Goal: Task Accomplishment & Management: Use online tool/utility

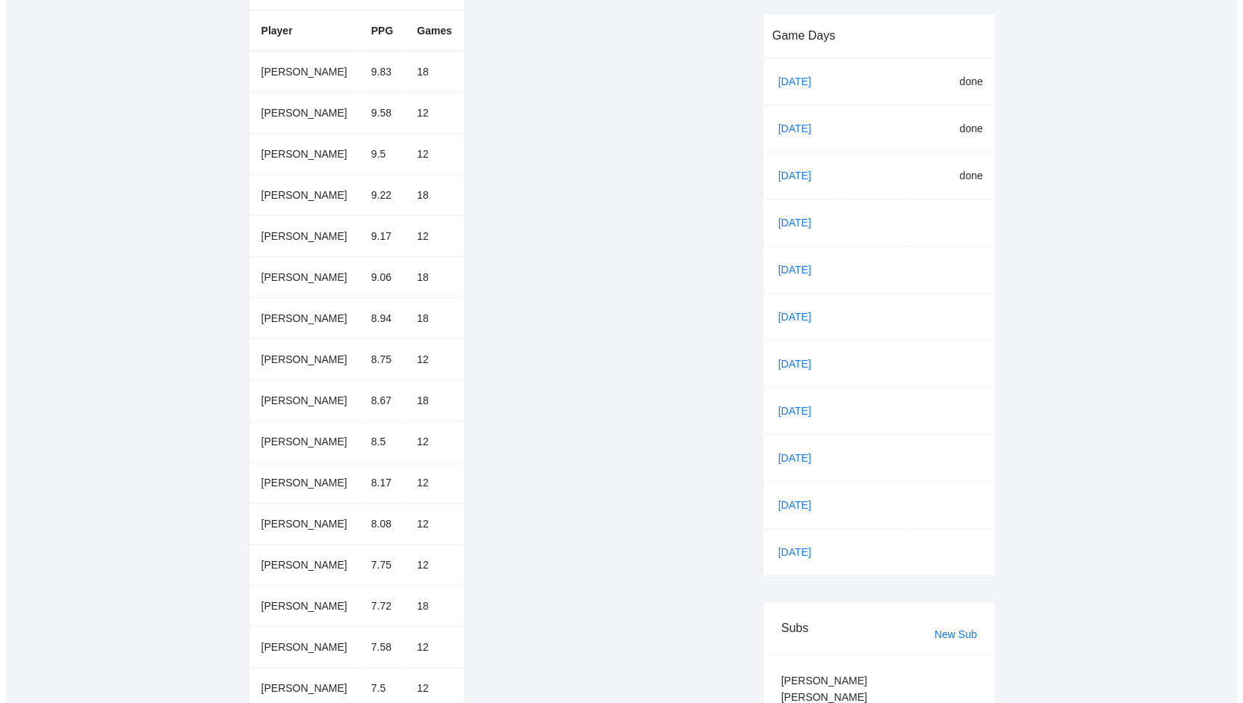
scroll to position [292, 0]
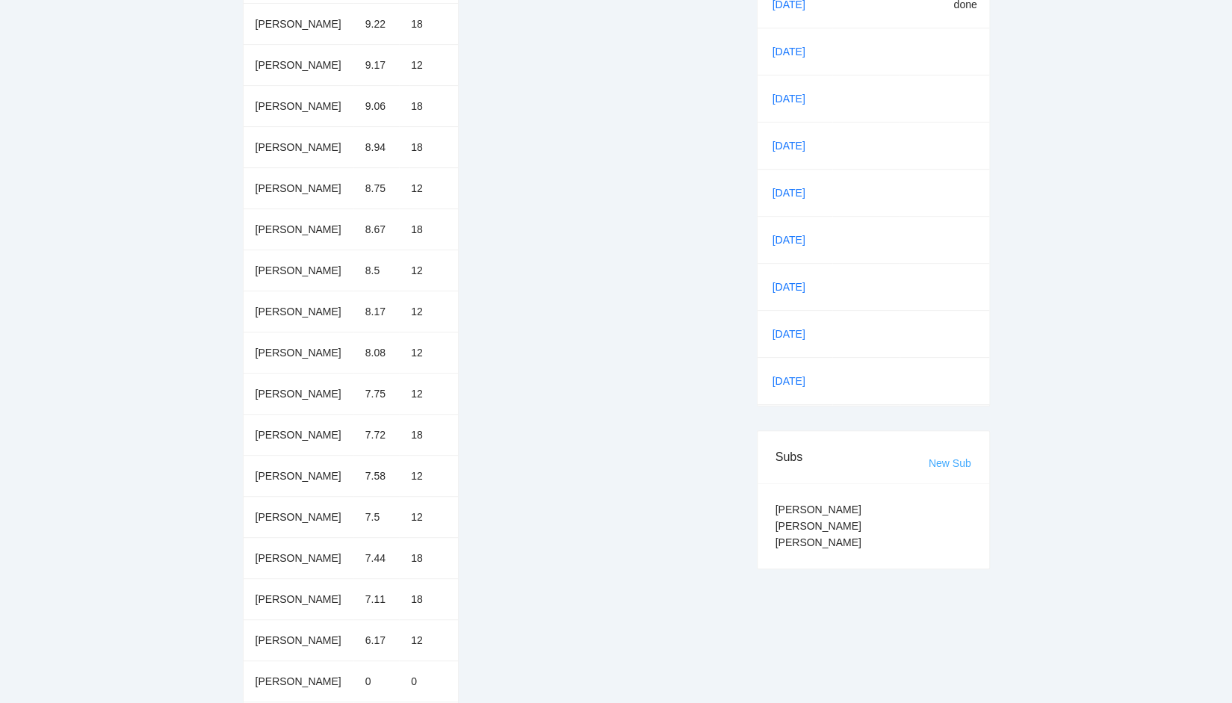
click at [945, 460] on link "New Sub" at bounding box center [950, 463] width 43 height 12
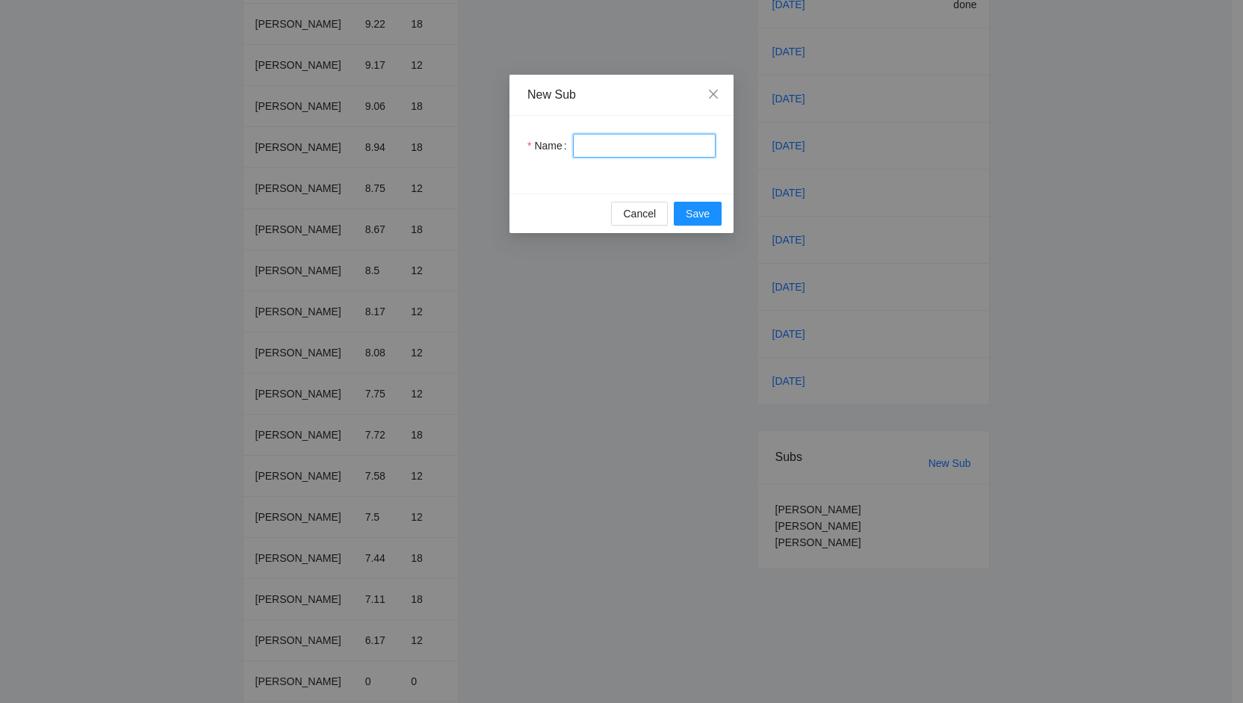
click at [592, 146] on input "Name" at bounding box center [644, 146] width 143 height 24
type input "**********"
click at [696, 214] on span "Save" at bounding box center [698, 213] width 24 height 16
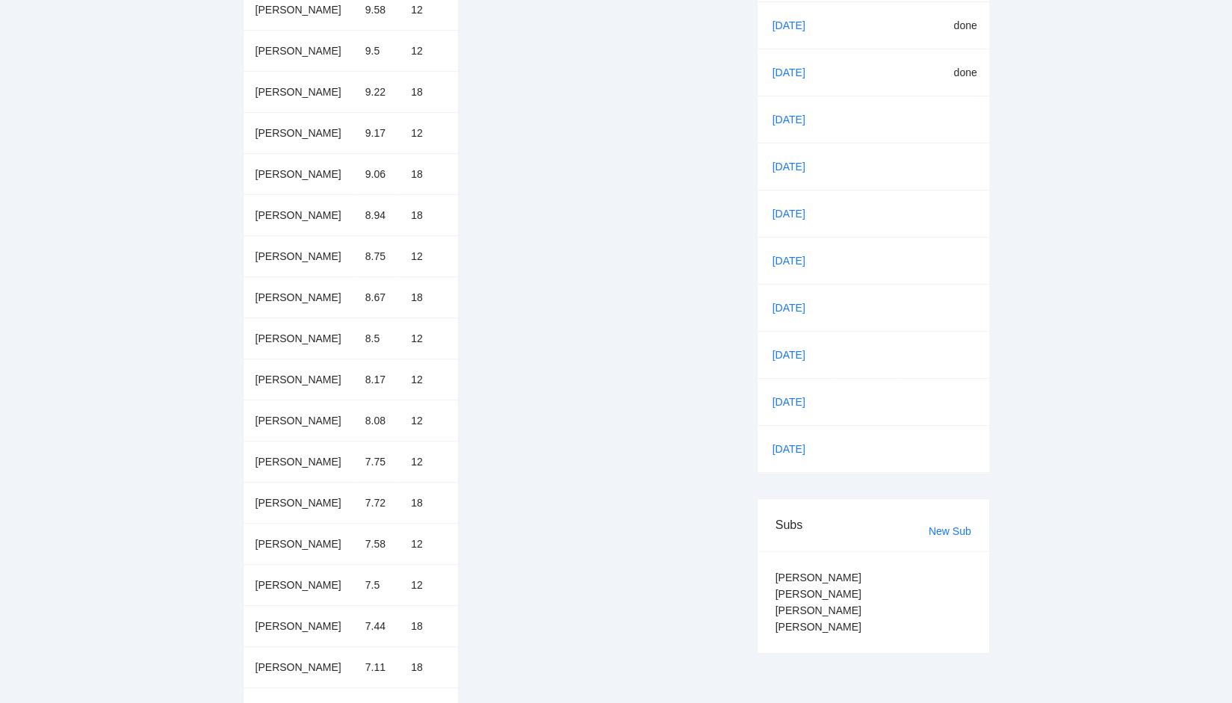
scroll to position [143, 0]
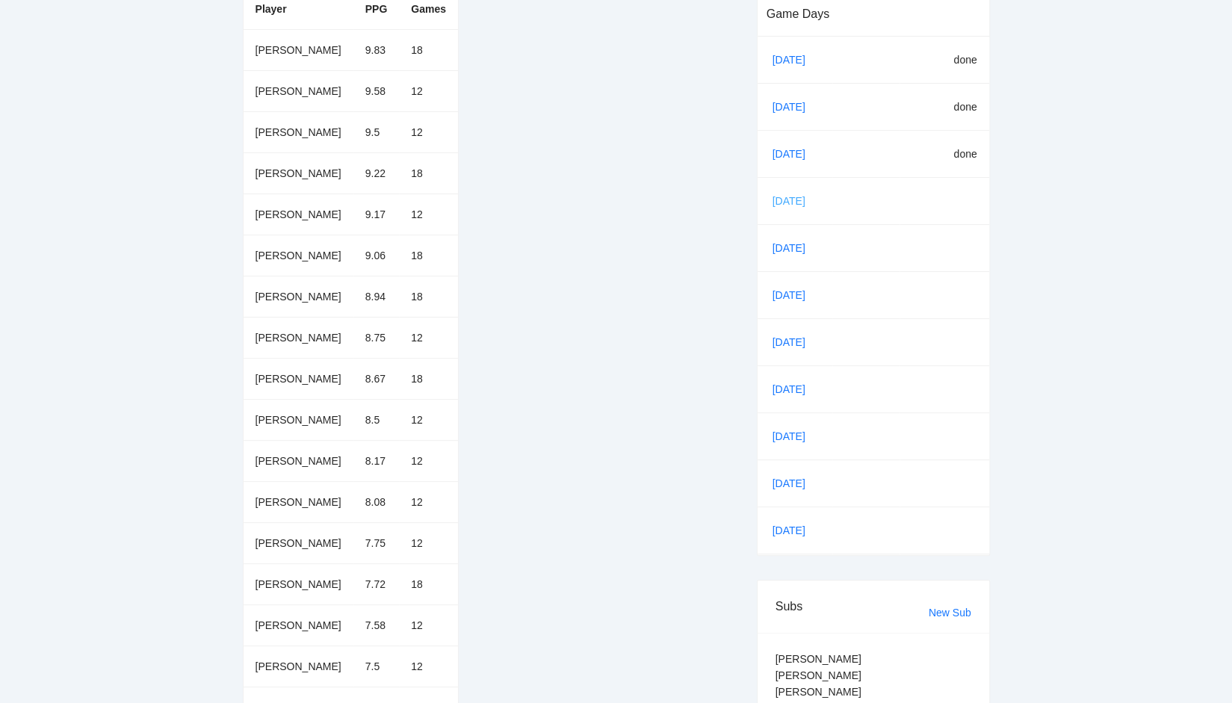
click at [784, 199] on link "[DATE]" at bounding box center [795, 201] width 51 height 22
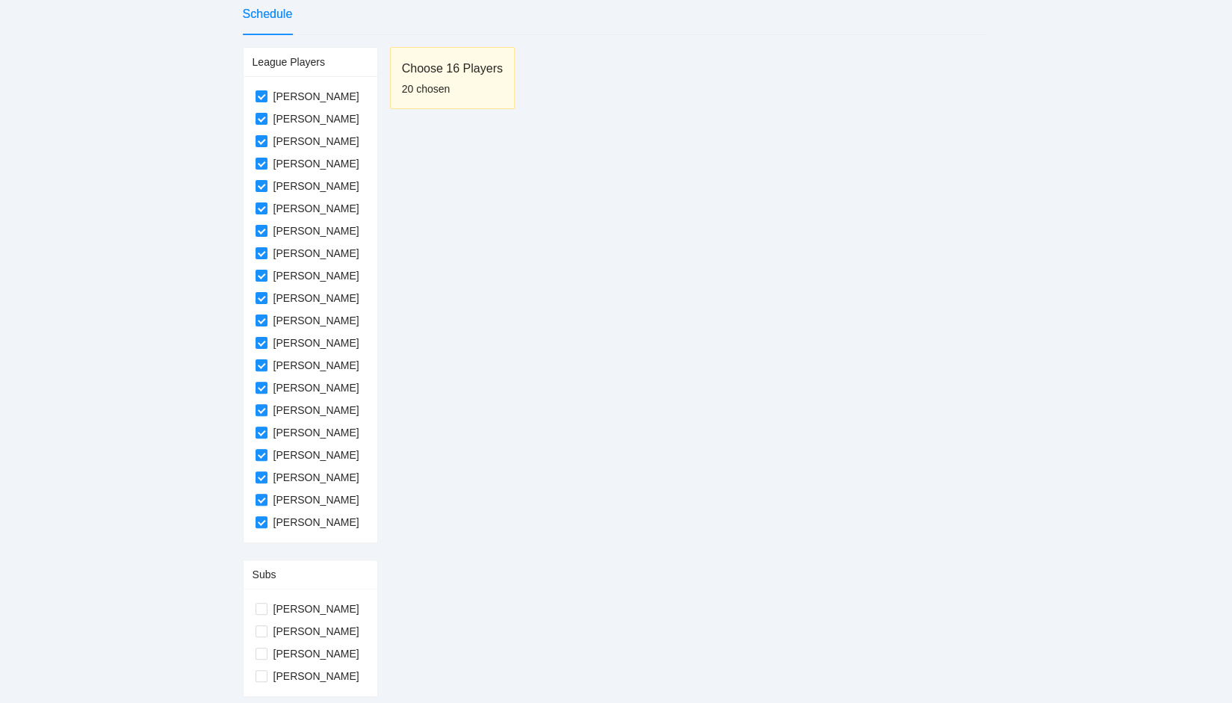
scroll to position [97, 0]
click at [256, 203] on label "[PERSON_NAME]" at bounding box center [311, 210] width 110 height 16
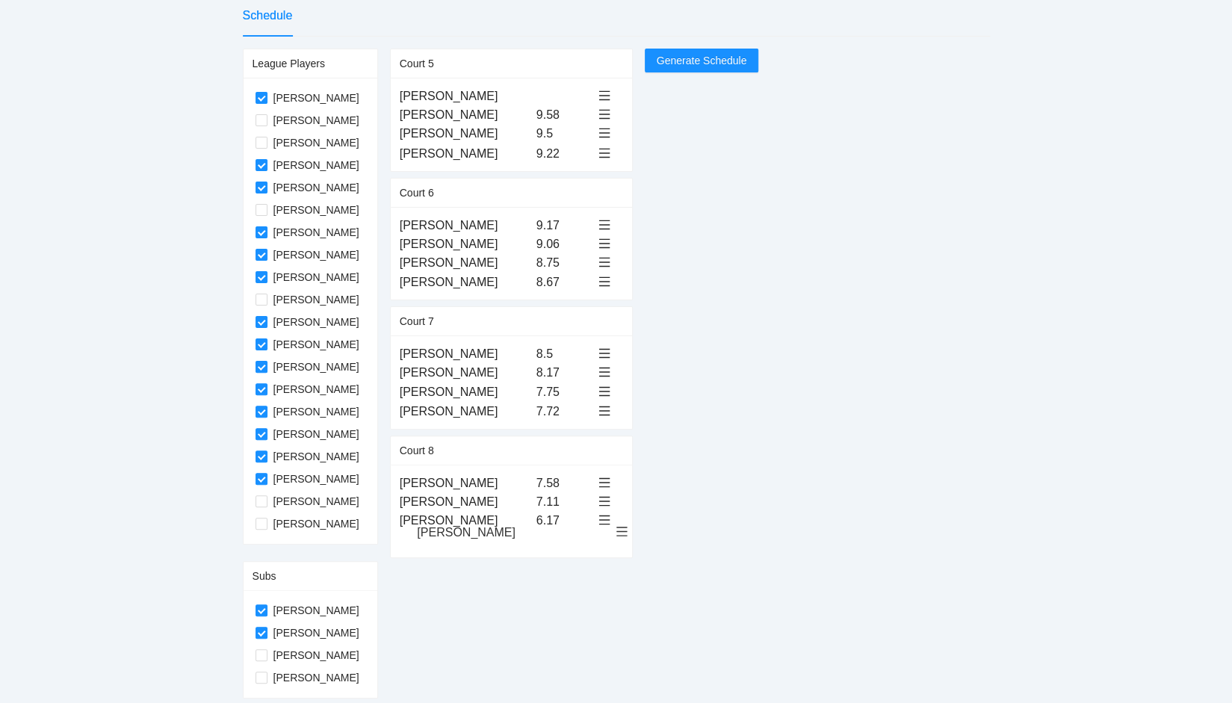
drag, startPoint x: 439, startPoint y: 94, endPoint x: 442, endPoint y: 533, distance: 438.6
drag, startPoint x: 445, startPoint y: 94, endPoint x: 451, endPoint y: 537, distance: 442.4
click at [707, 61] on span "Generate Schedule" at bounding box center [702, 60] width 90 height 16
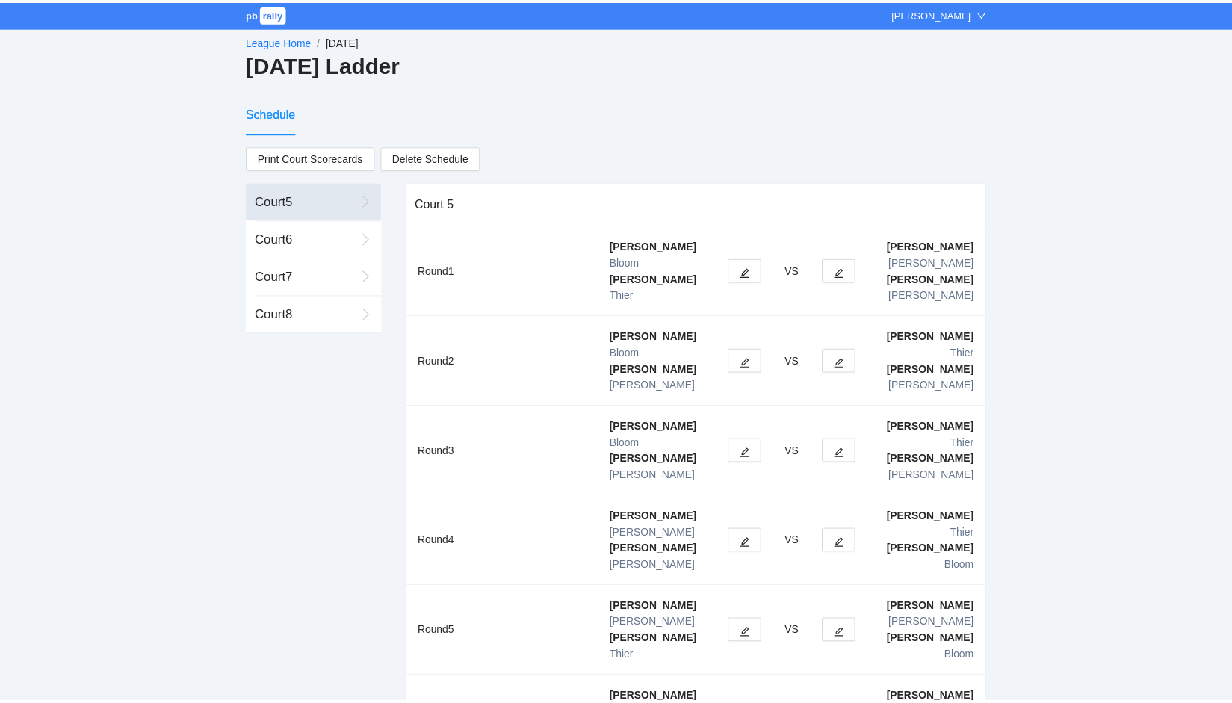
scroll to position [27, 0]
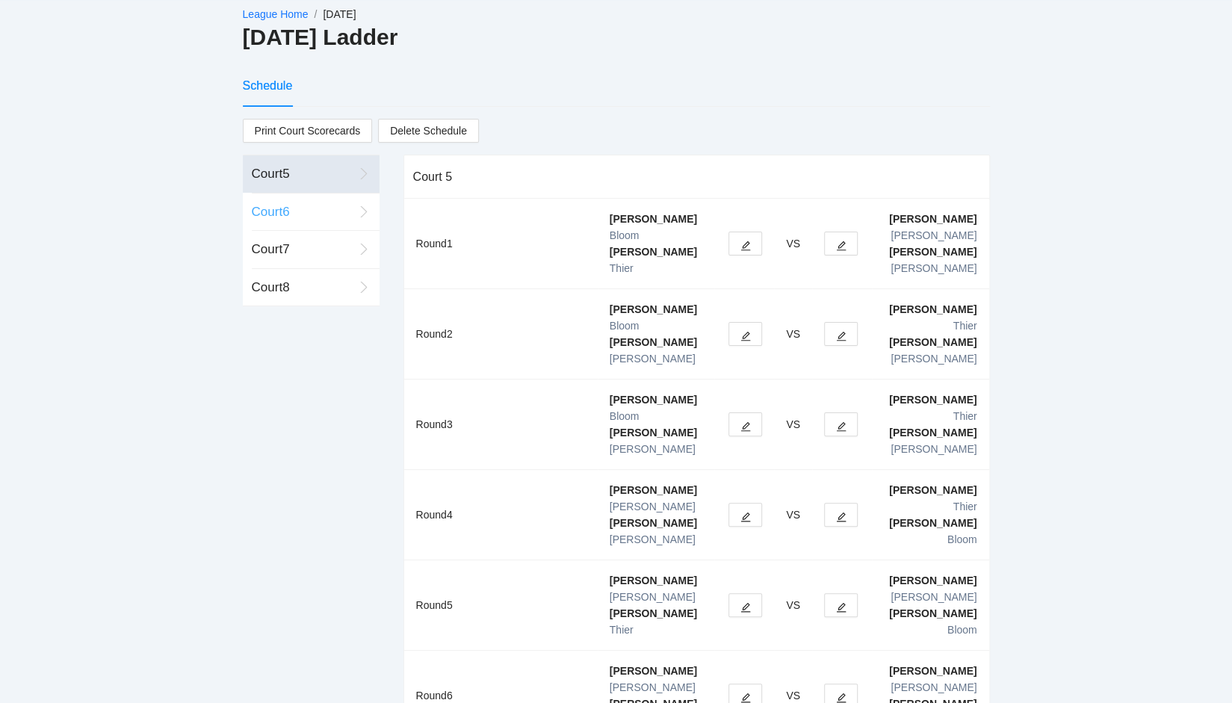
click at [324, 210] on div "Court 6" at bounding box center [303, 212] width 102 height 19
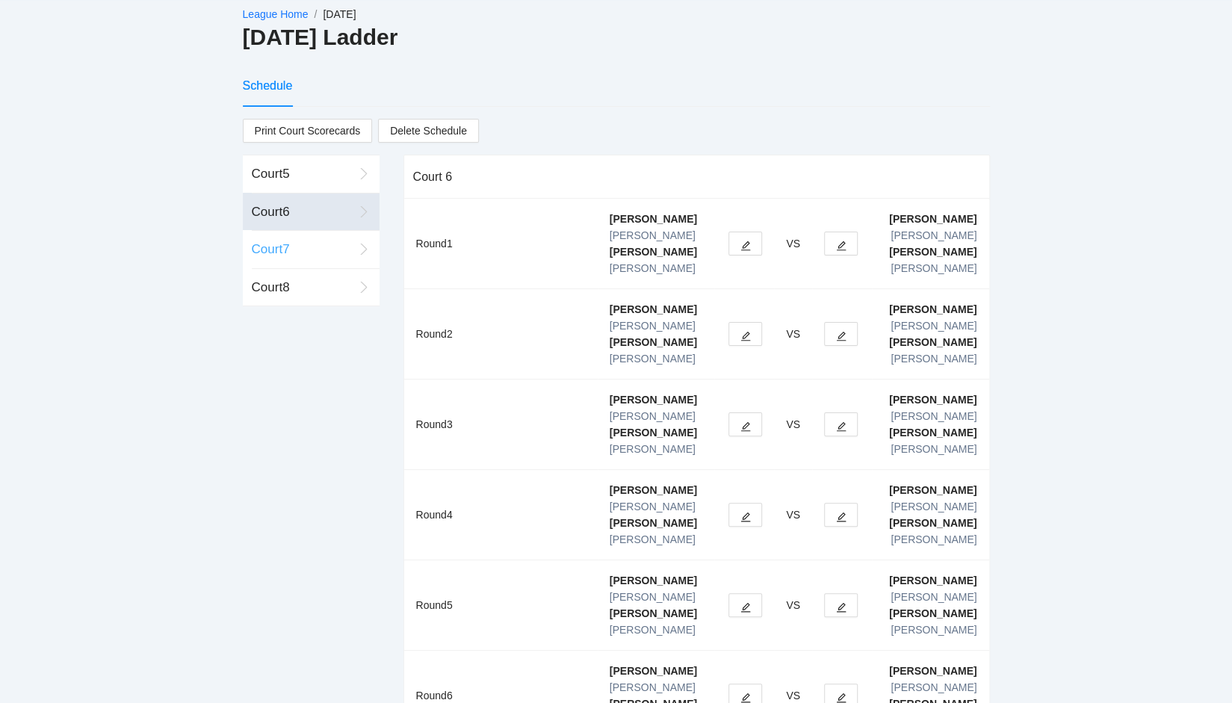
click at [311, 253] on div "Court 7" at bounding box center [303, 249] width 102 height 19
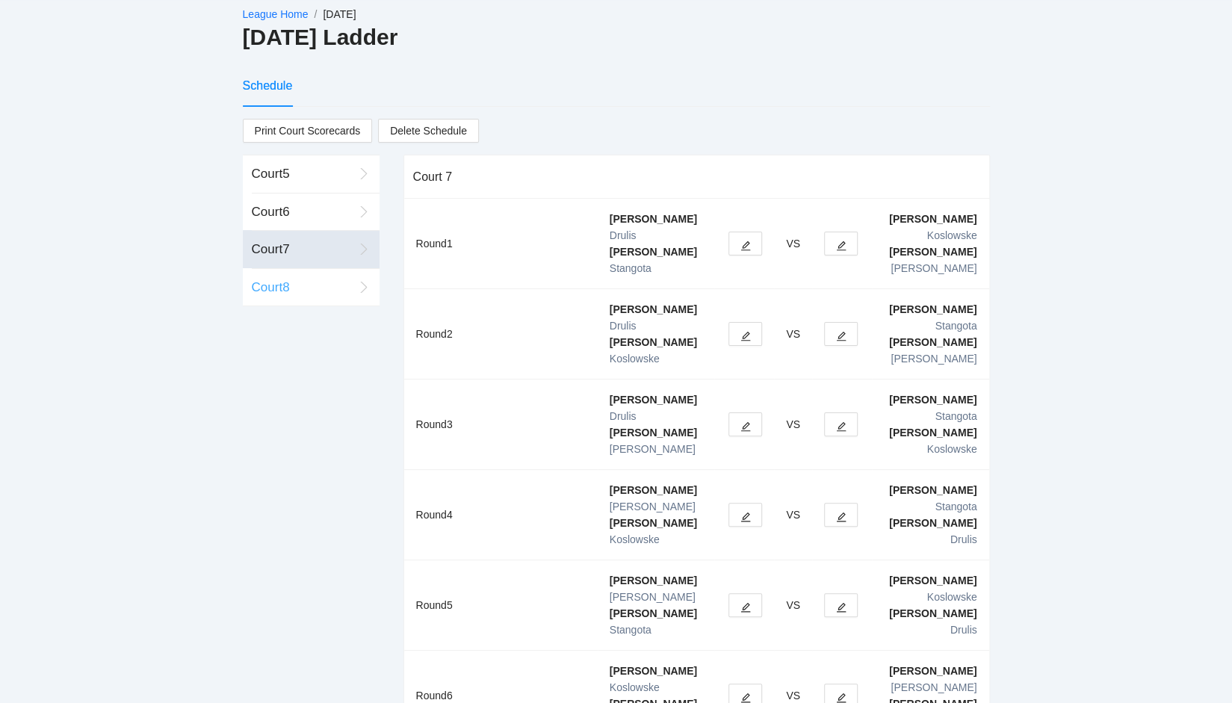
click at [291, 284] on div "Court 8" at bounding box center [303, 287] width 102 height 19
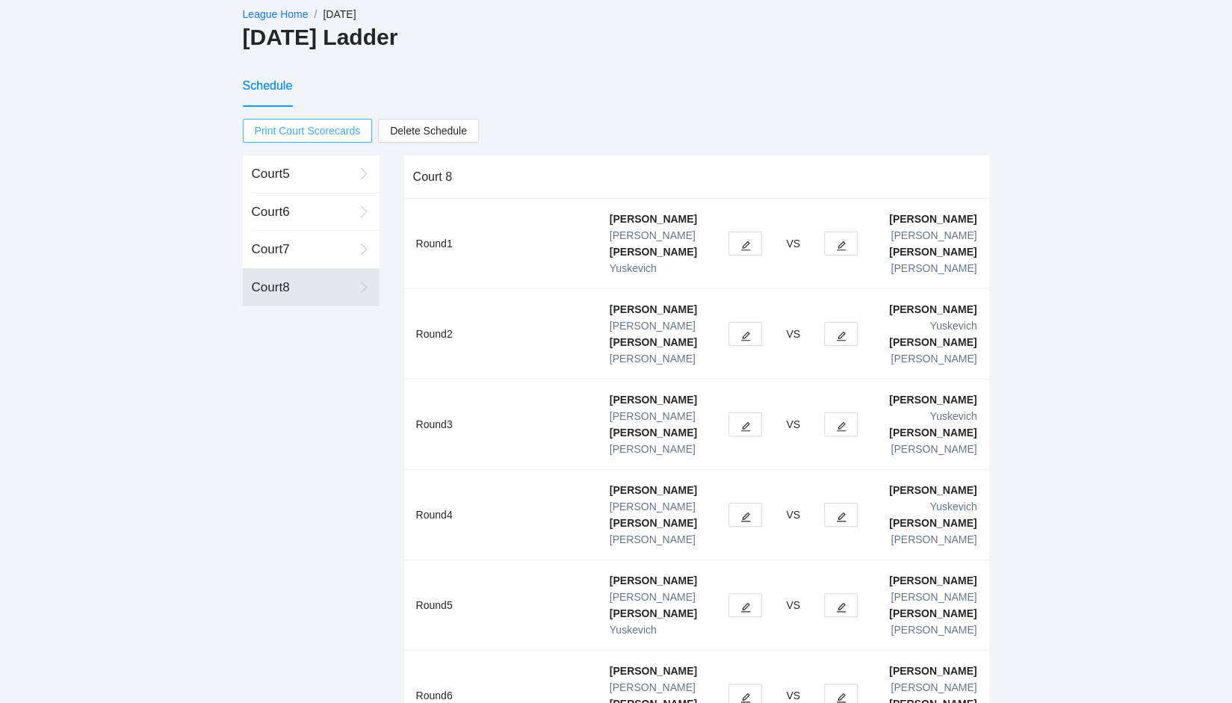
click at [309, 129] on span "Print Court Scorecards" at bounding box center [308, 131] width 106 height 22
